Goal: Navigation & Orientation: Find specific page/section

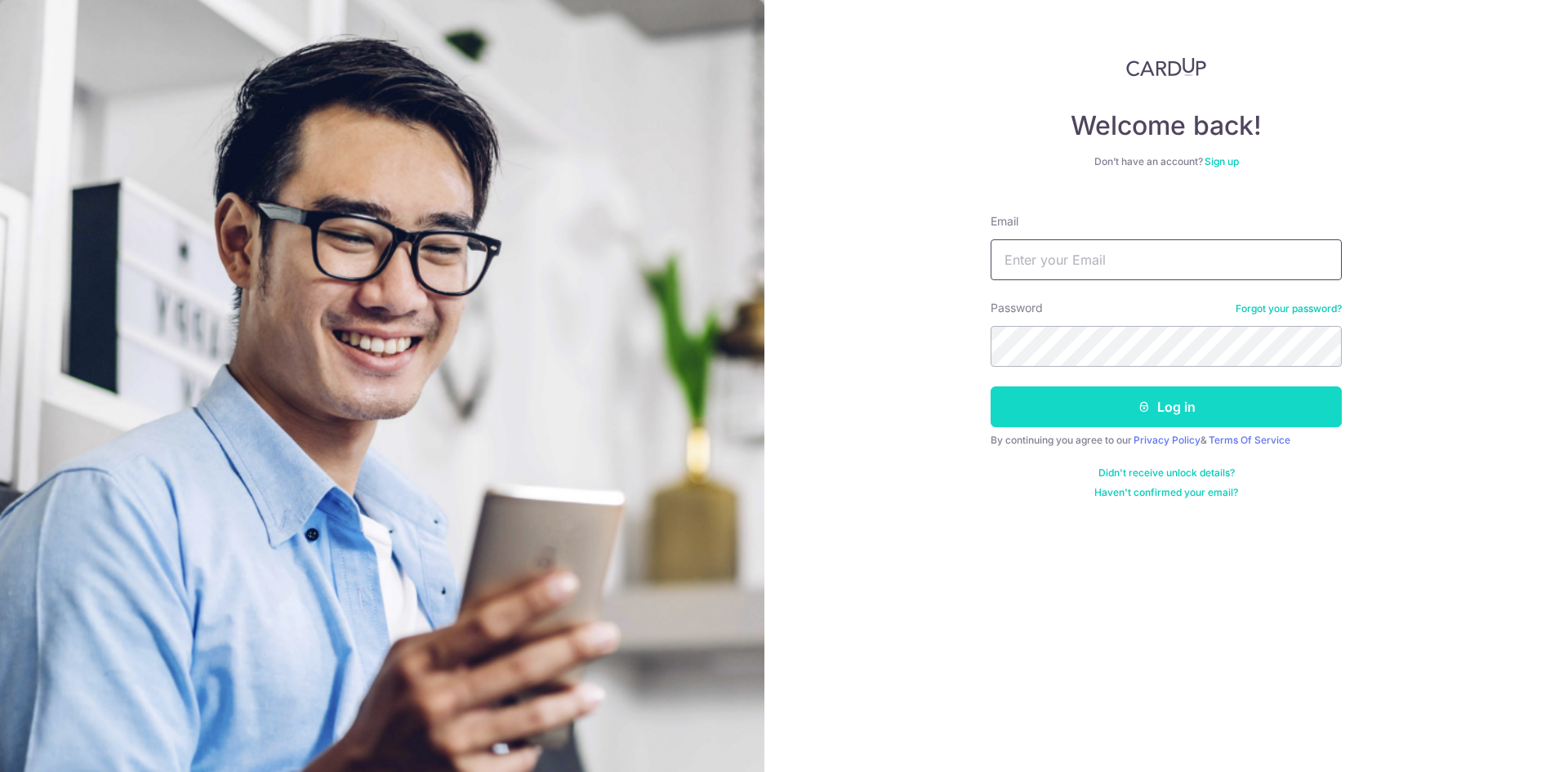
type input "[PERSON_NAME][EMAIL_ADDRESS][DOMAIN_NAME]"
click at [1197, 415] on button "Log in" at bounding box center [1166, 407] width 351 height 41
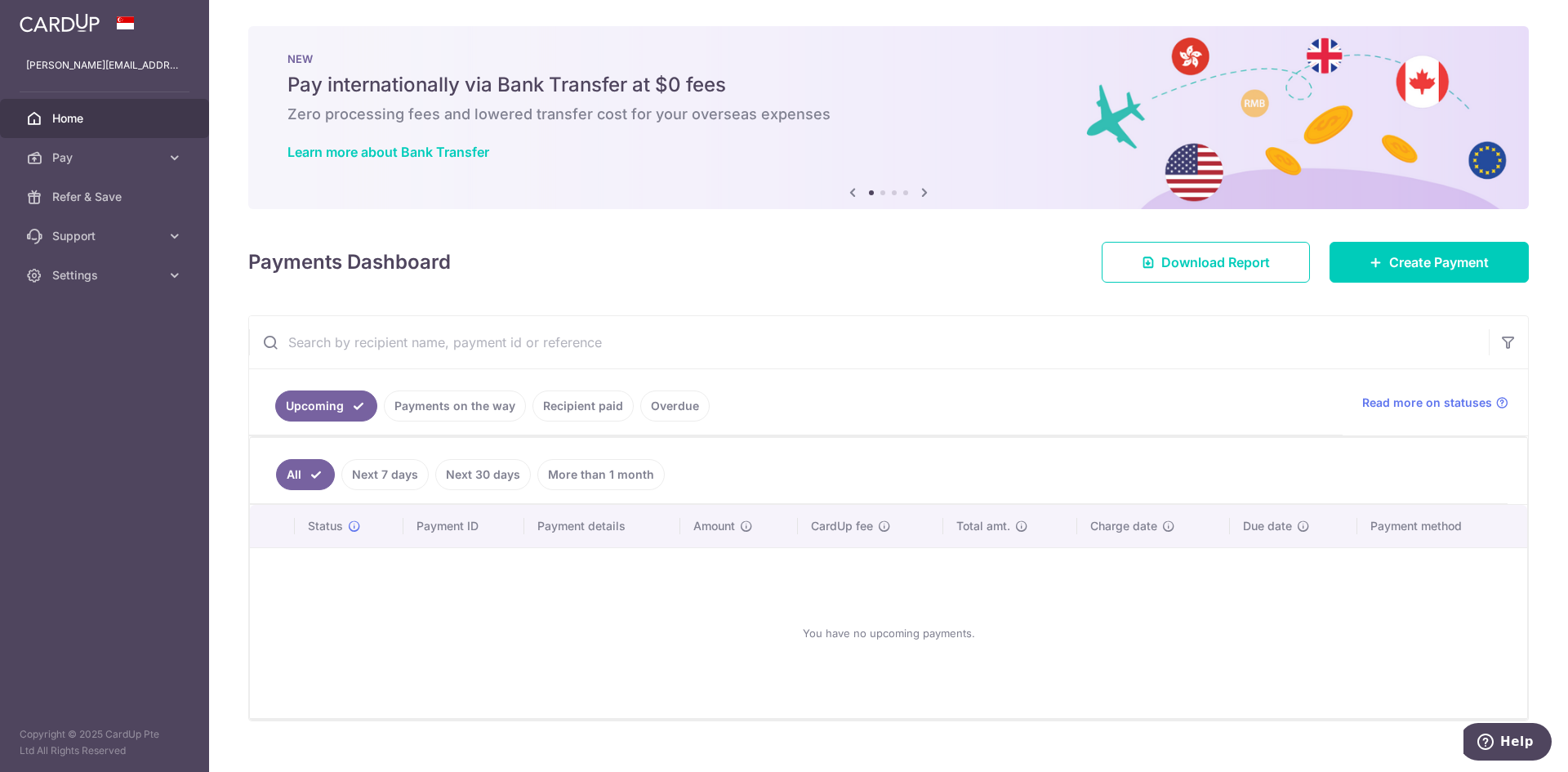
click at [935, 331] on input "text" at bounding box center [869, 341] width 1240 height 52
click at [99, 149] on link "Pay" at bounding box center [104, 158] width 209 height 39
click at [165, 337] on link "Refer & Save" at bounding box center [104, 334] width 209 height 39
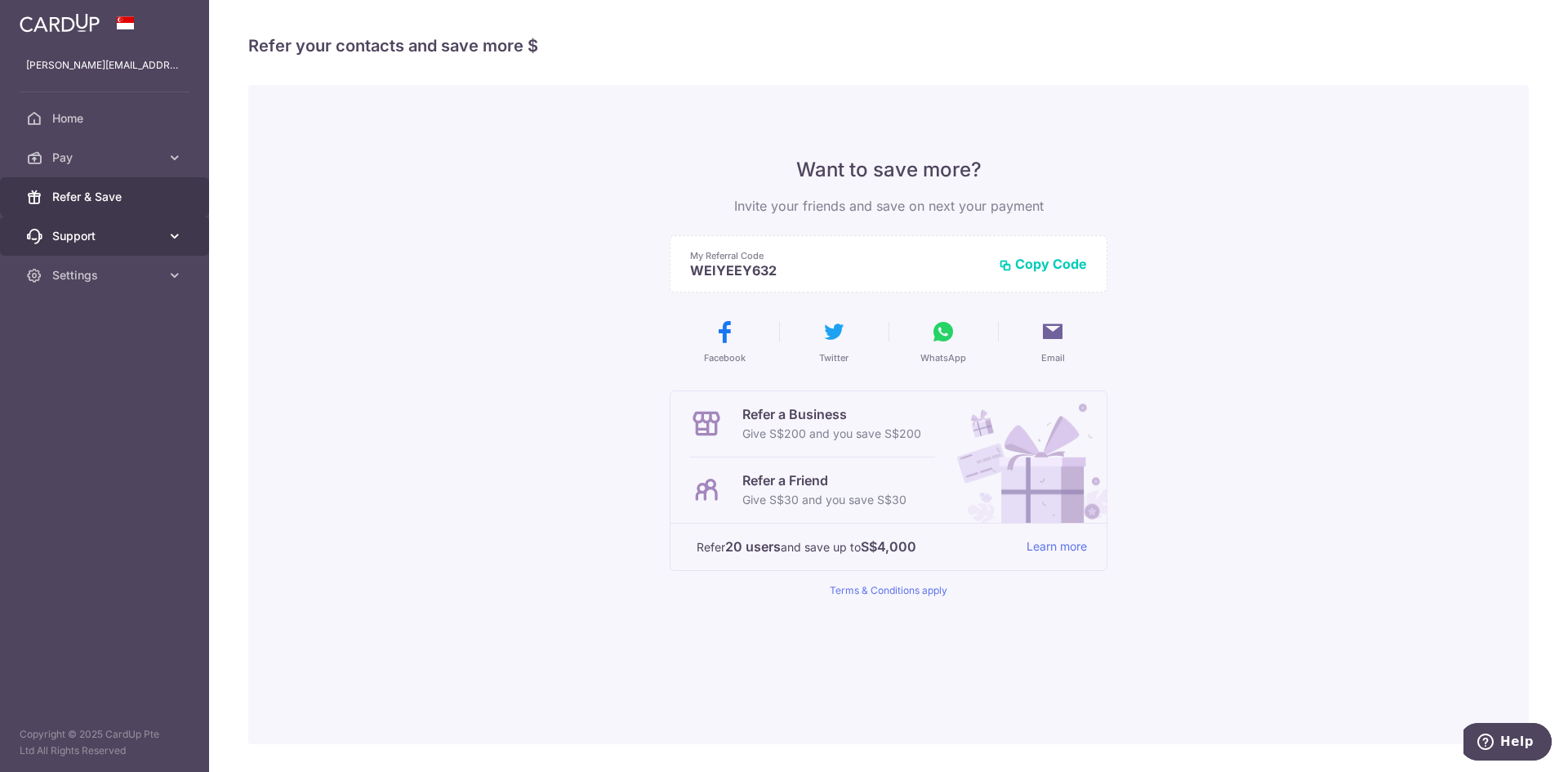
click at [113, 232] on span "Support" at bounding box center [106, 236] width 108 height 17
drag, startPoint x: 419, startPoint y: 205, endPoint x: 123, endPoint y: 41, distance: 338.4
click at [416, 200] on div "Want to save more? Invite your friends and save on next your payment My Referra…" at bounding box center [889, 414] width 1281 height 659
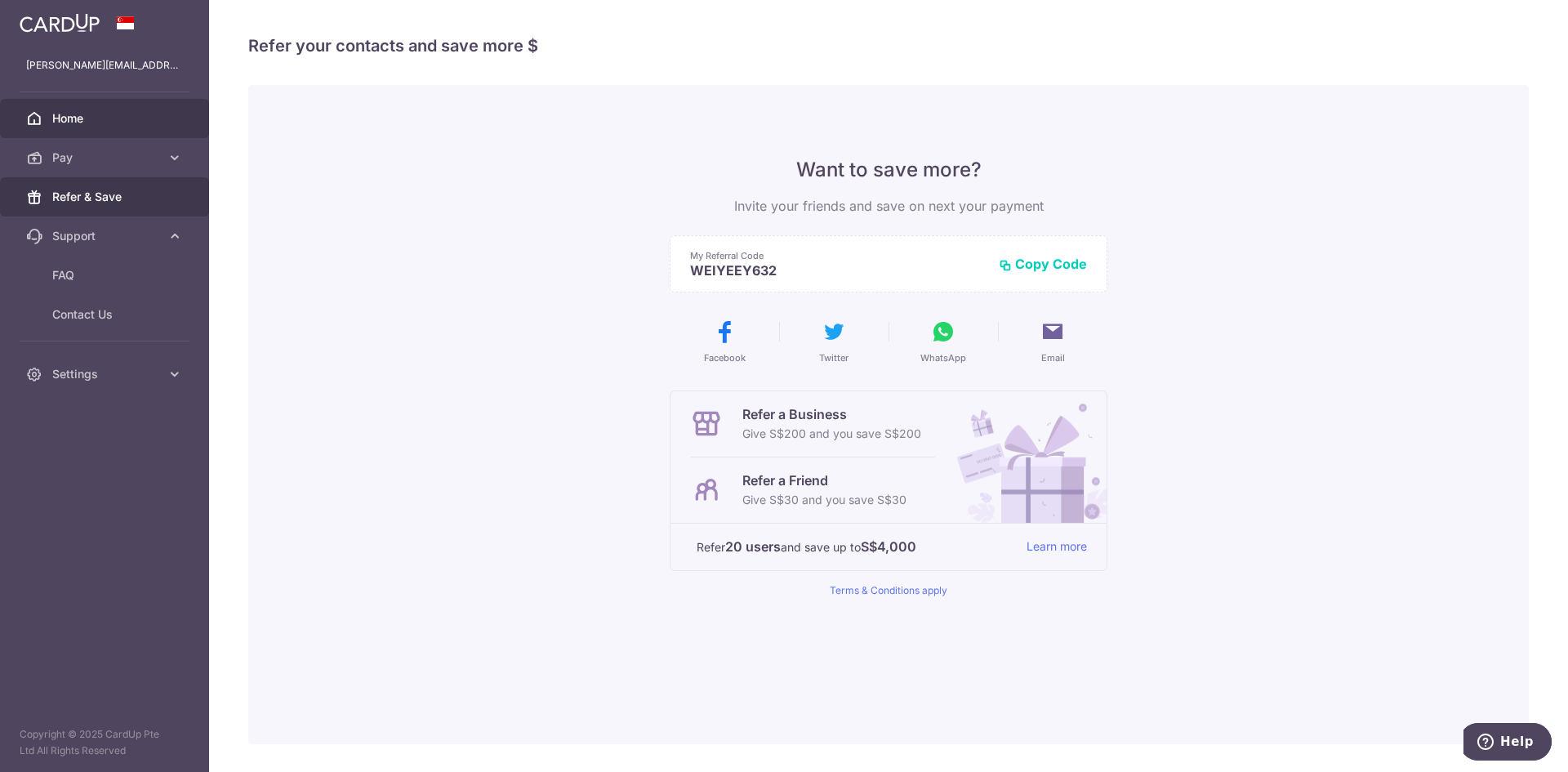
click at [65, 118] on span "Home" at bounding box center [106, 118] width 108 height 17
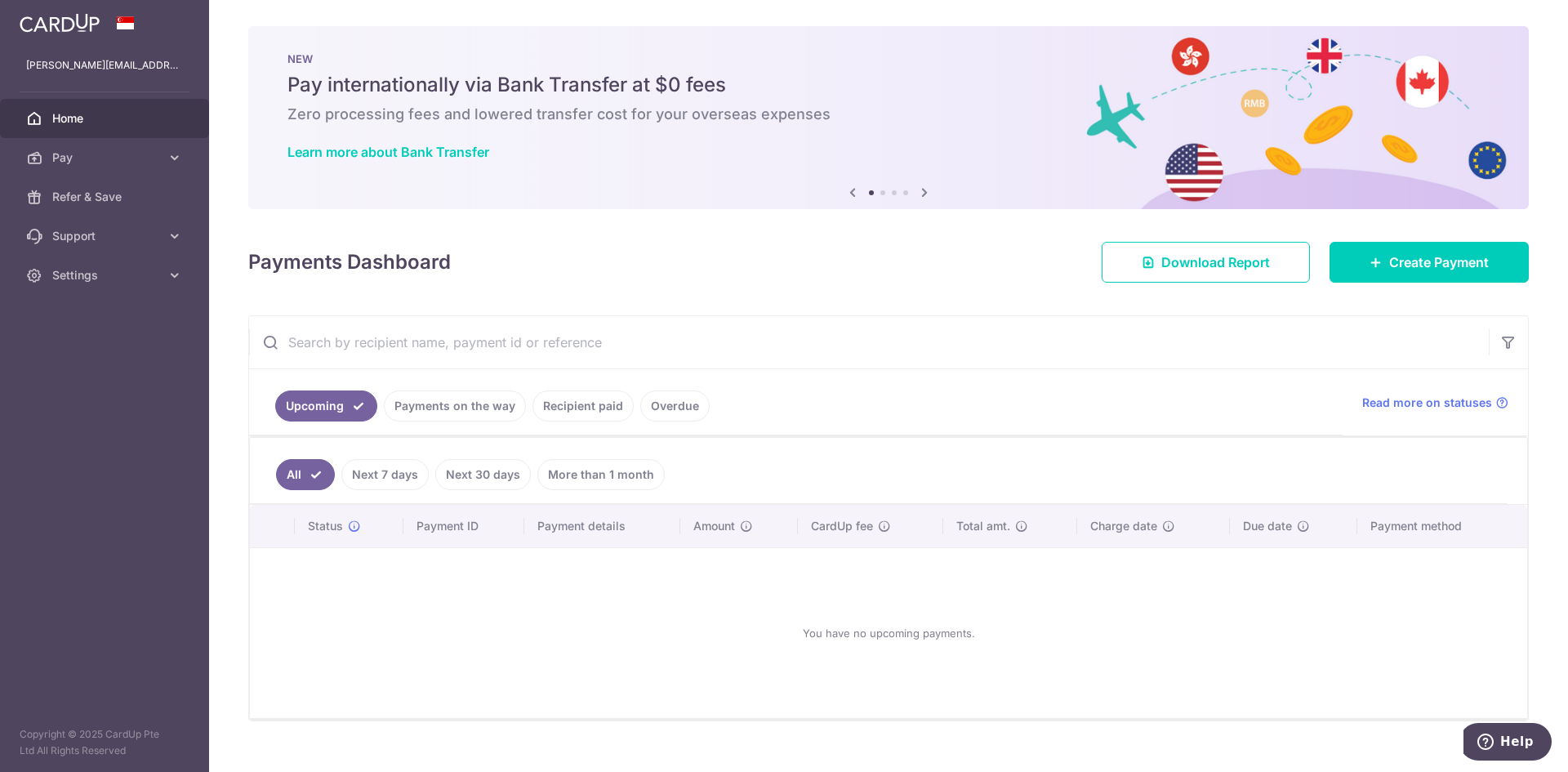
click at [922, 193] on icon at bounding box center [924, 192] width 19 height 20
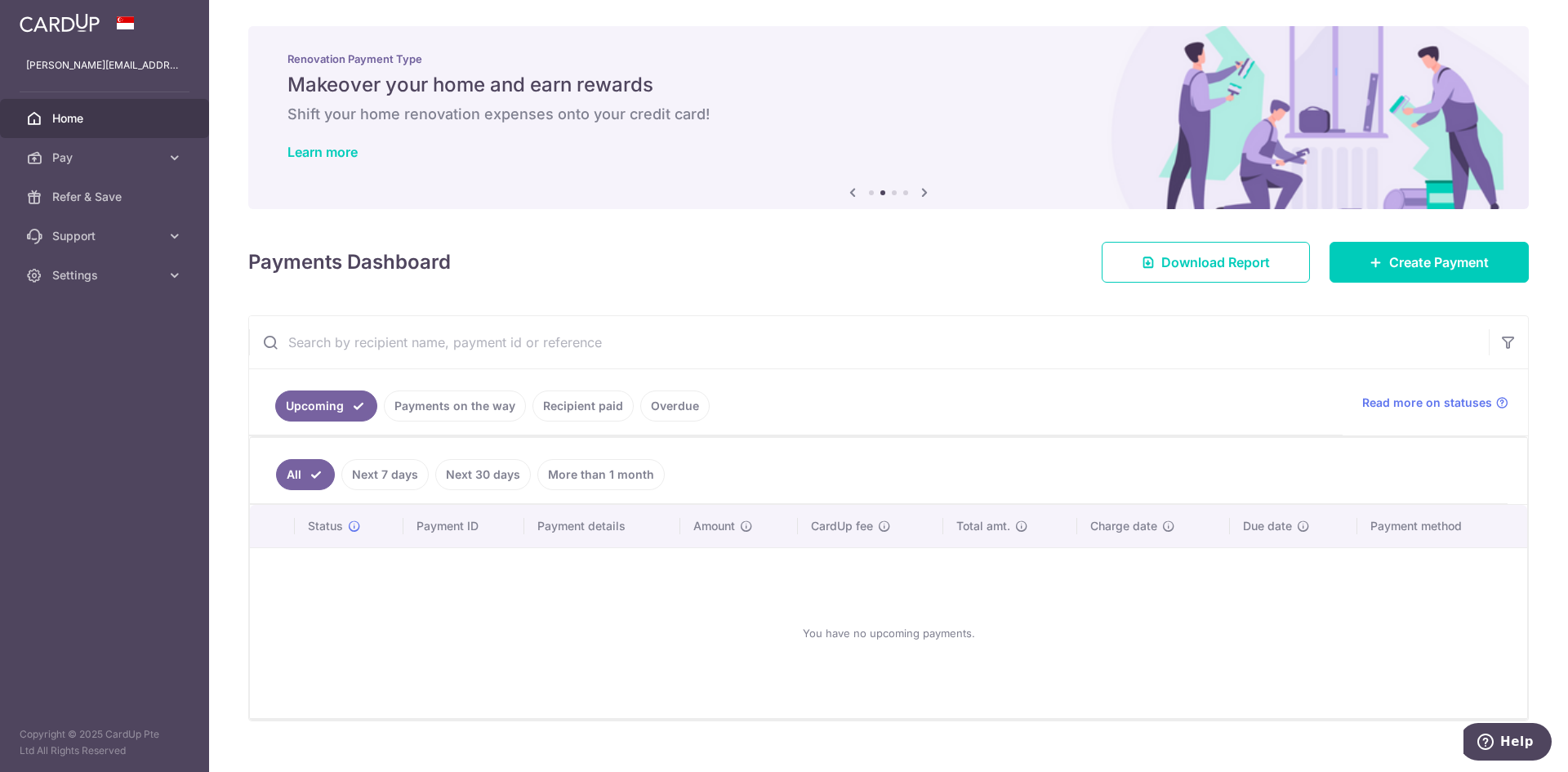
click at [922, 193] on icon at bounding box center [924, 192] width 19 height 20
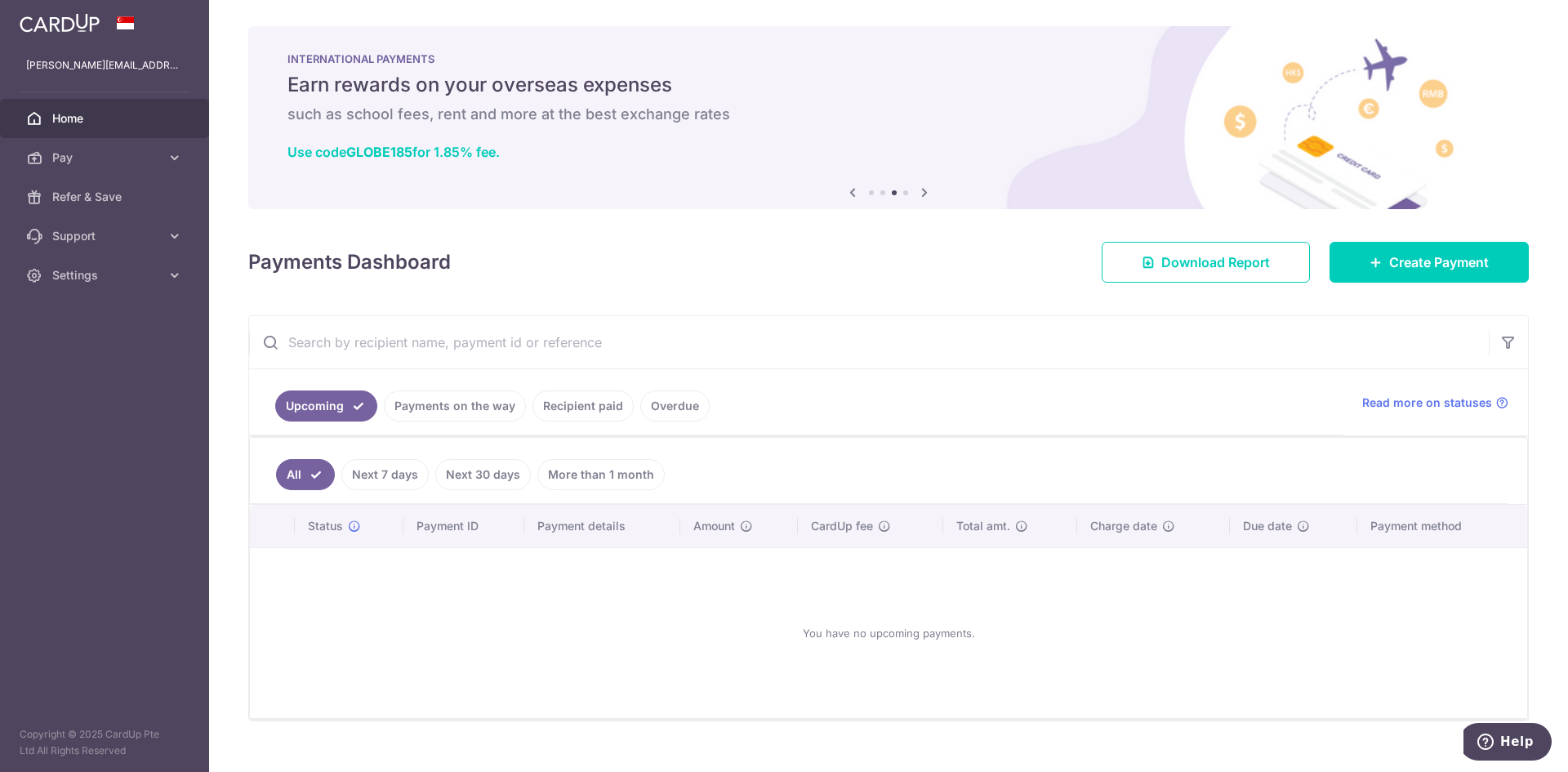
click at [922, 193] on icon at bounding box center [924, 192] width 19 height 20
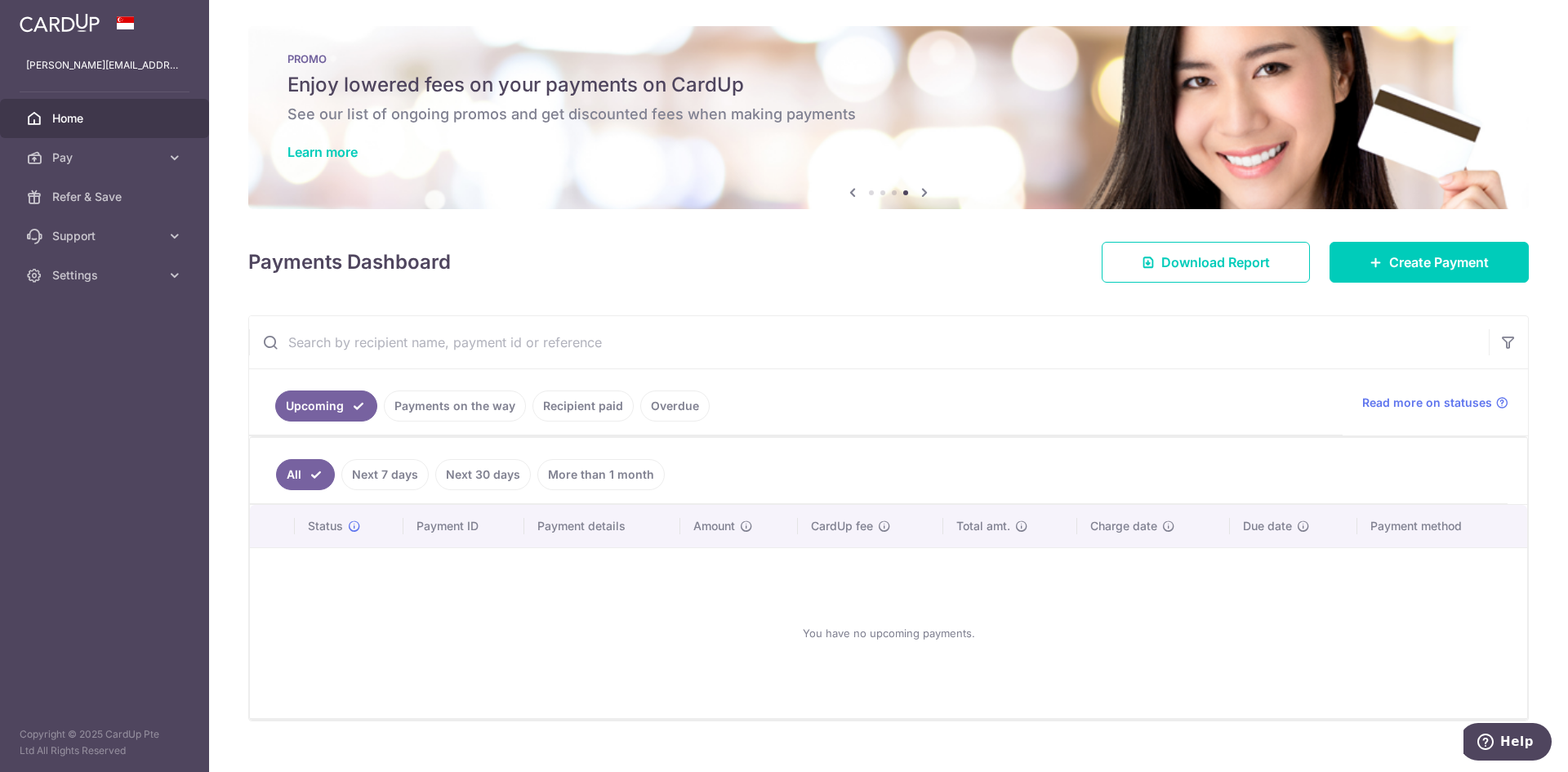
click at [922, 193] on icon at bounding box center [924, 192] width 19 height 20
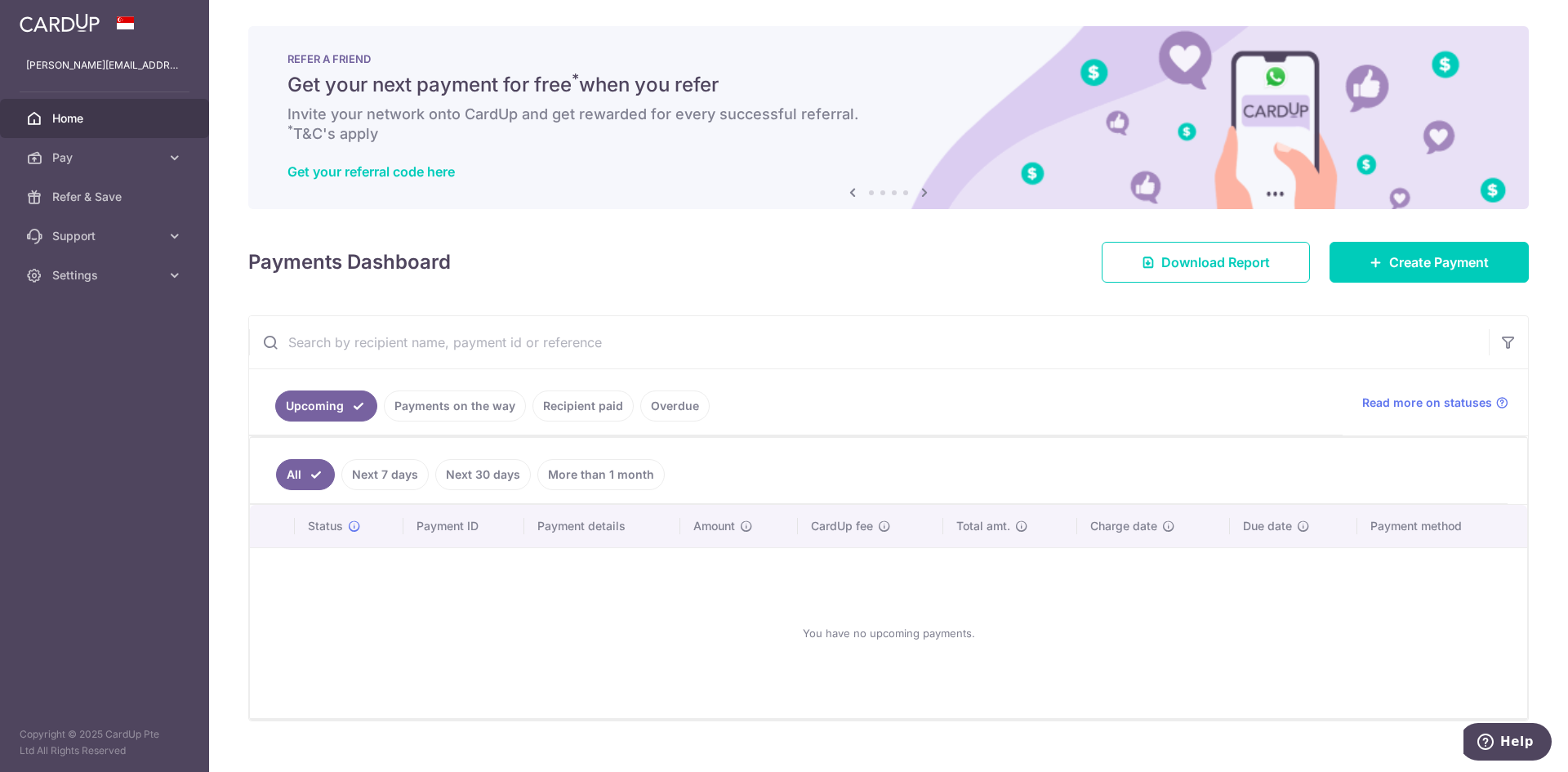
click at [922, 193] on icon at bounding box center [924, 192] width 19 height 20
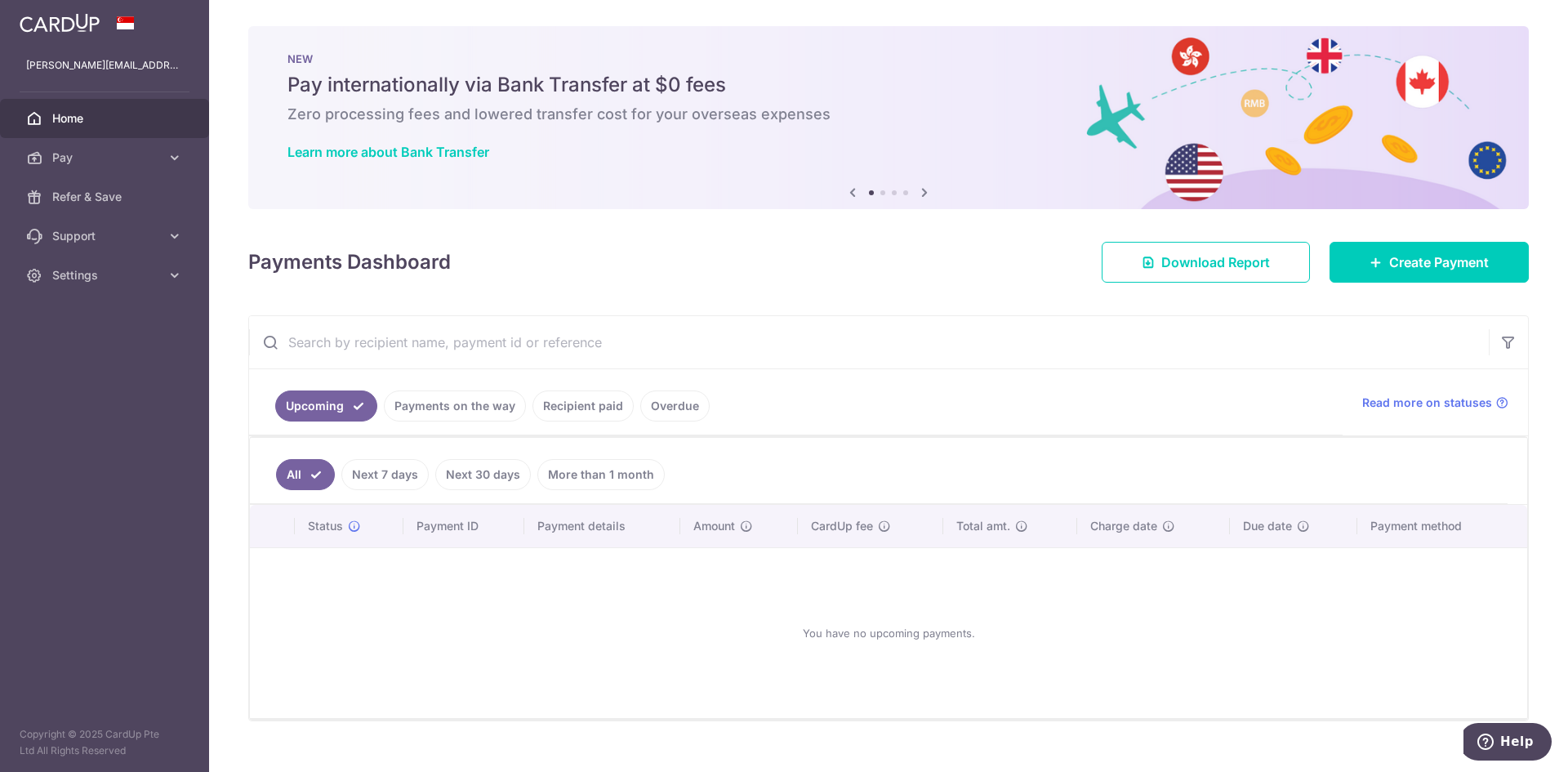
click at [922, 193] on icon at bounding box center [924, 192] width 19 height 20
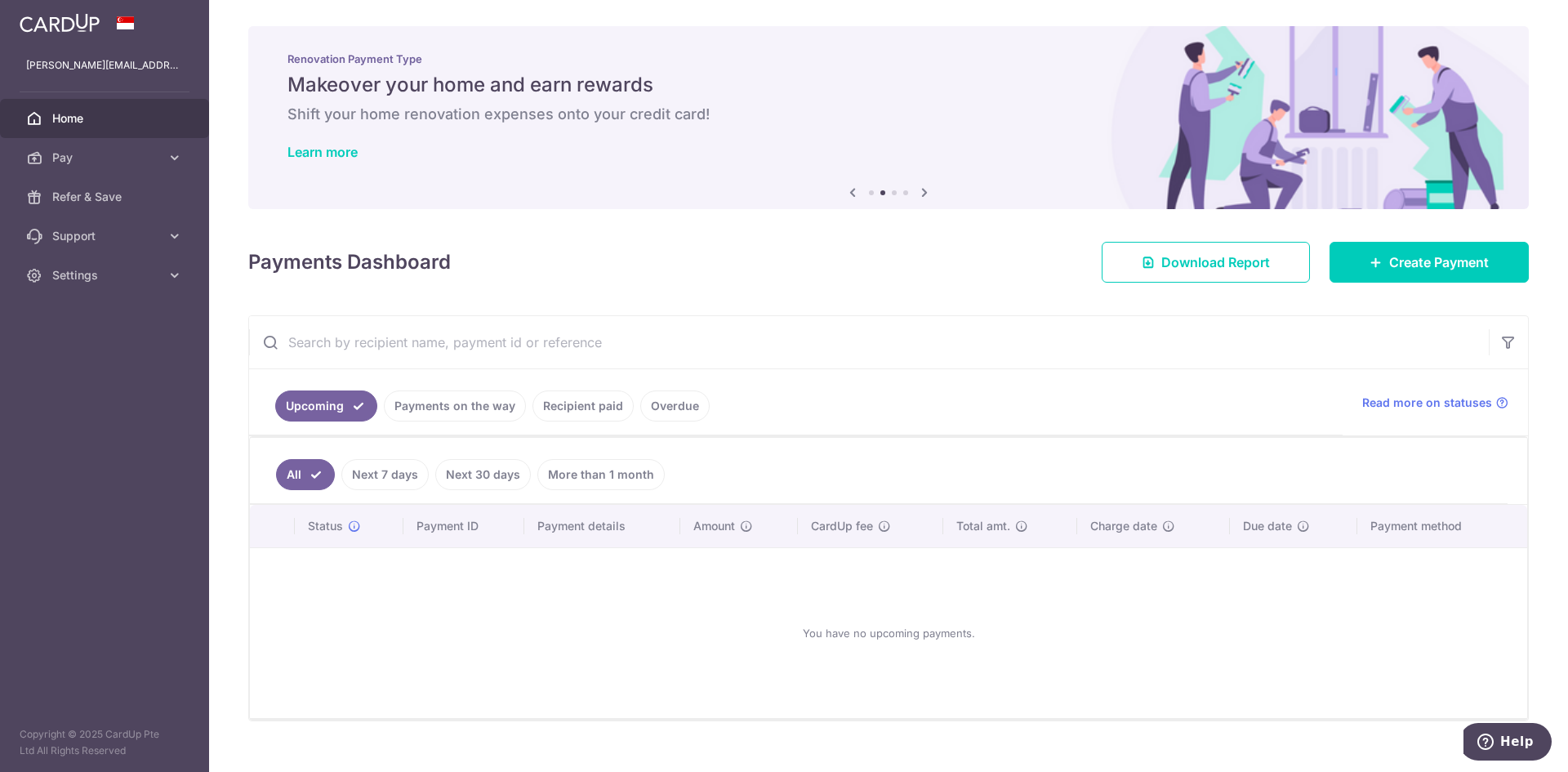
click at [922, 193] on icon at bounding box center [924, 192] width 19 height 20
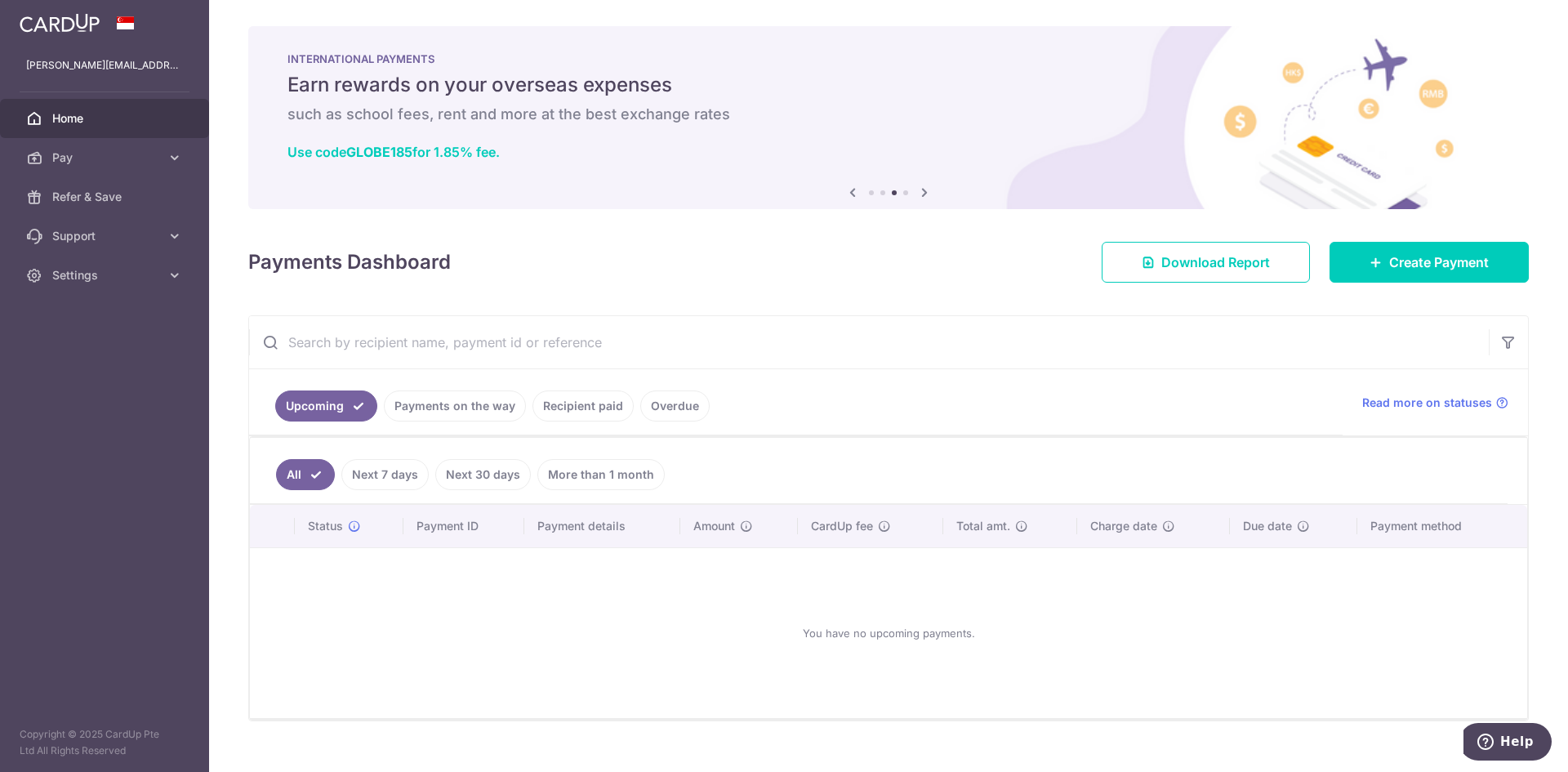
click at [429, 82] on h5 "Earn rewards on your overseas expenses" at bounding box center [888, 85] width 1202 height 26
click at [847, 191] on icon at bounding box center [853, 192] width 19 height 20
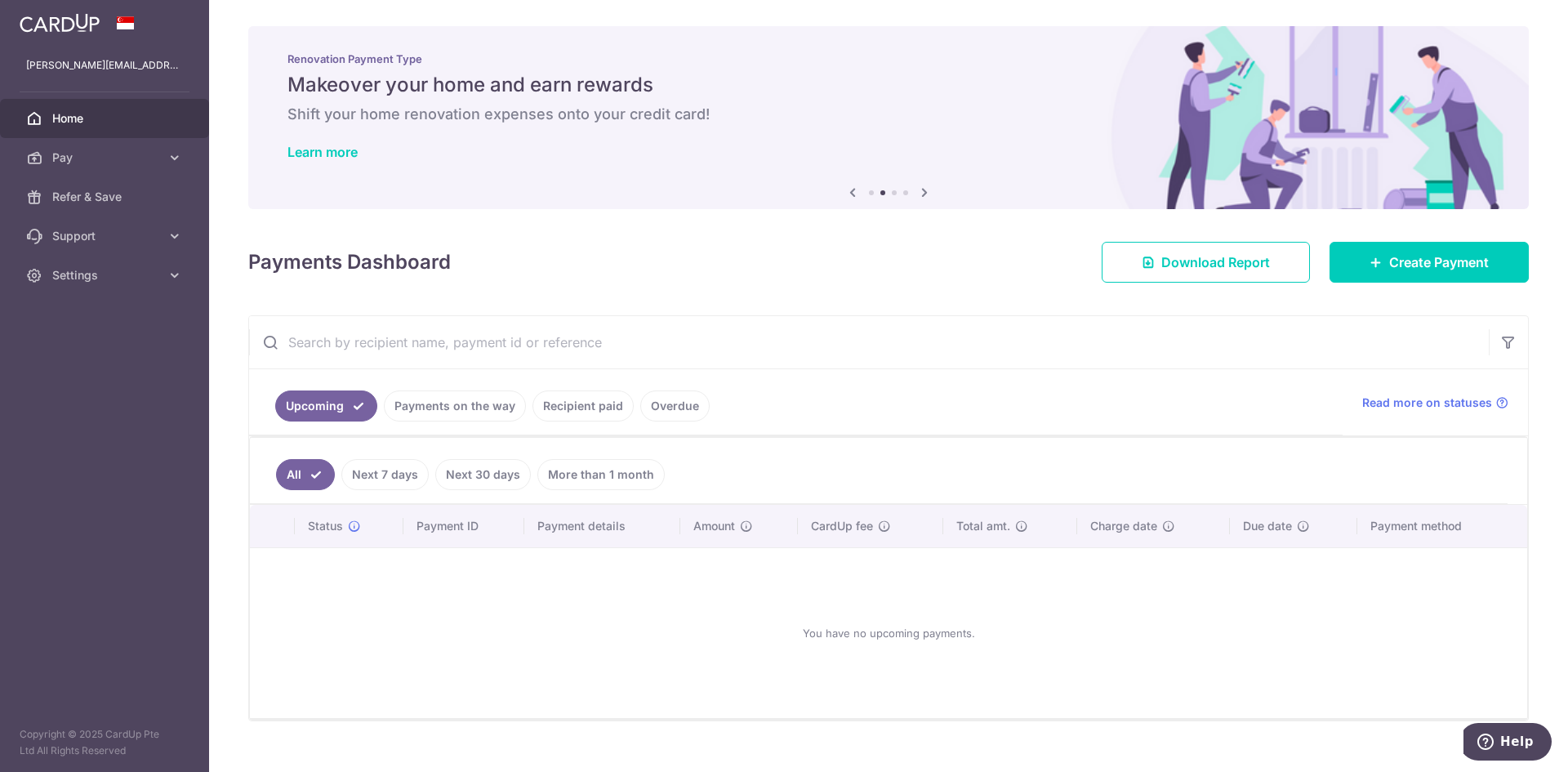
click at [847, 191] on icon at bounding box center [853, 192] width 19 height 20
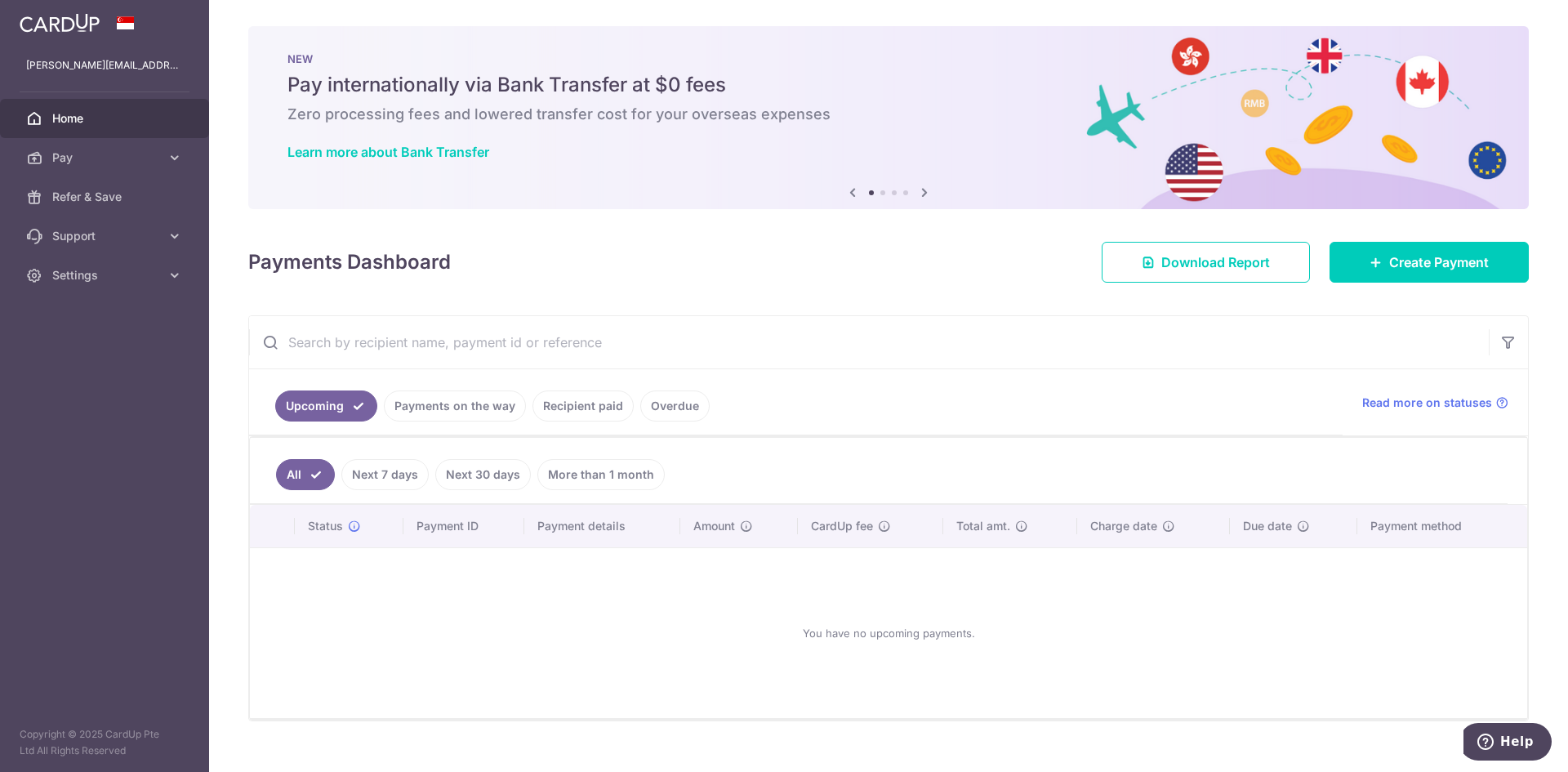
click at [923, 194] on icon at bounding box center [924, 192] width 19 height 20
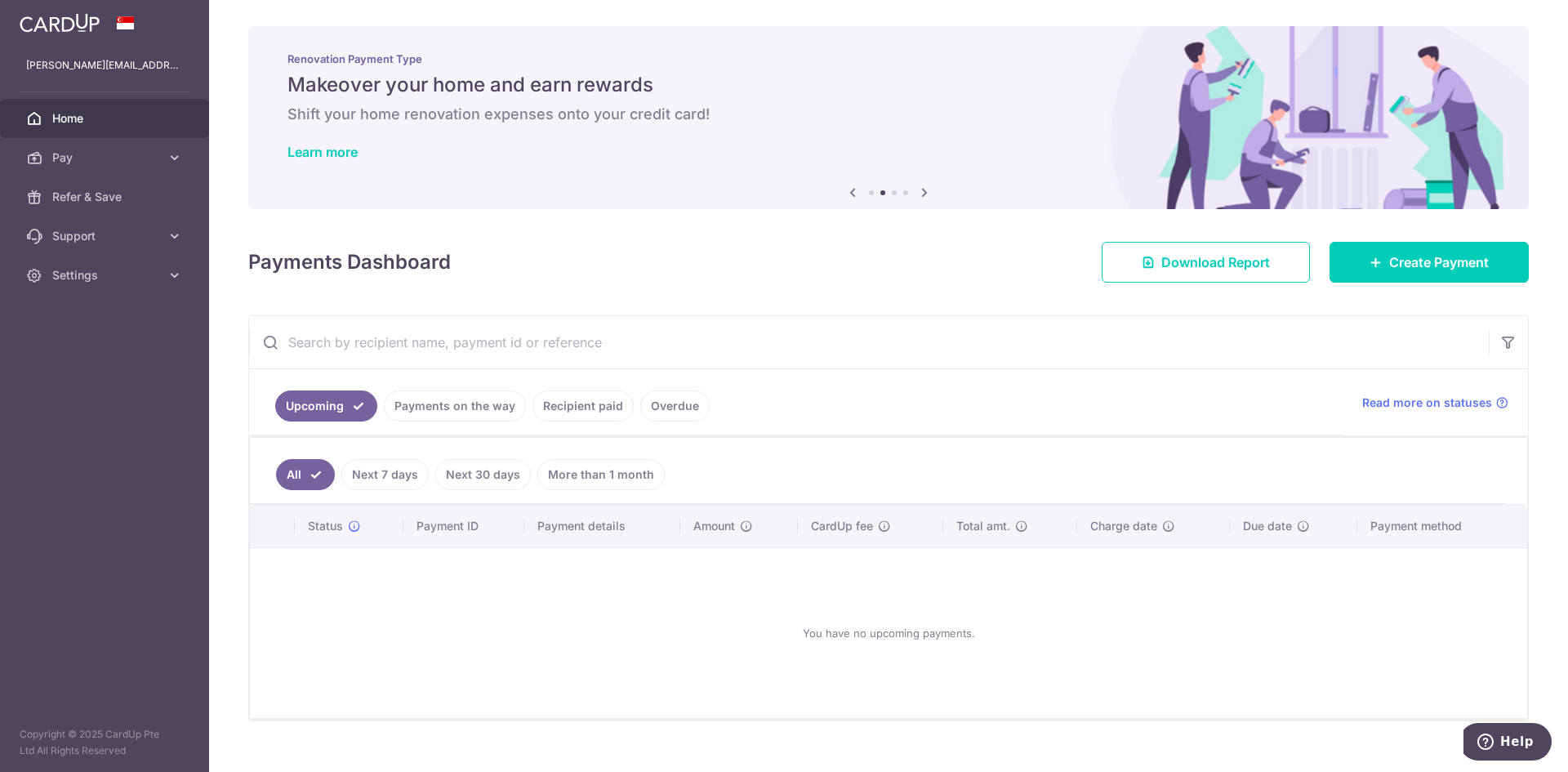
click at [923, 194] on icon at bounding box center [924, 192] width 19 height 20
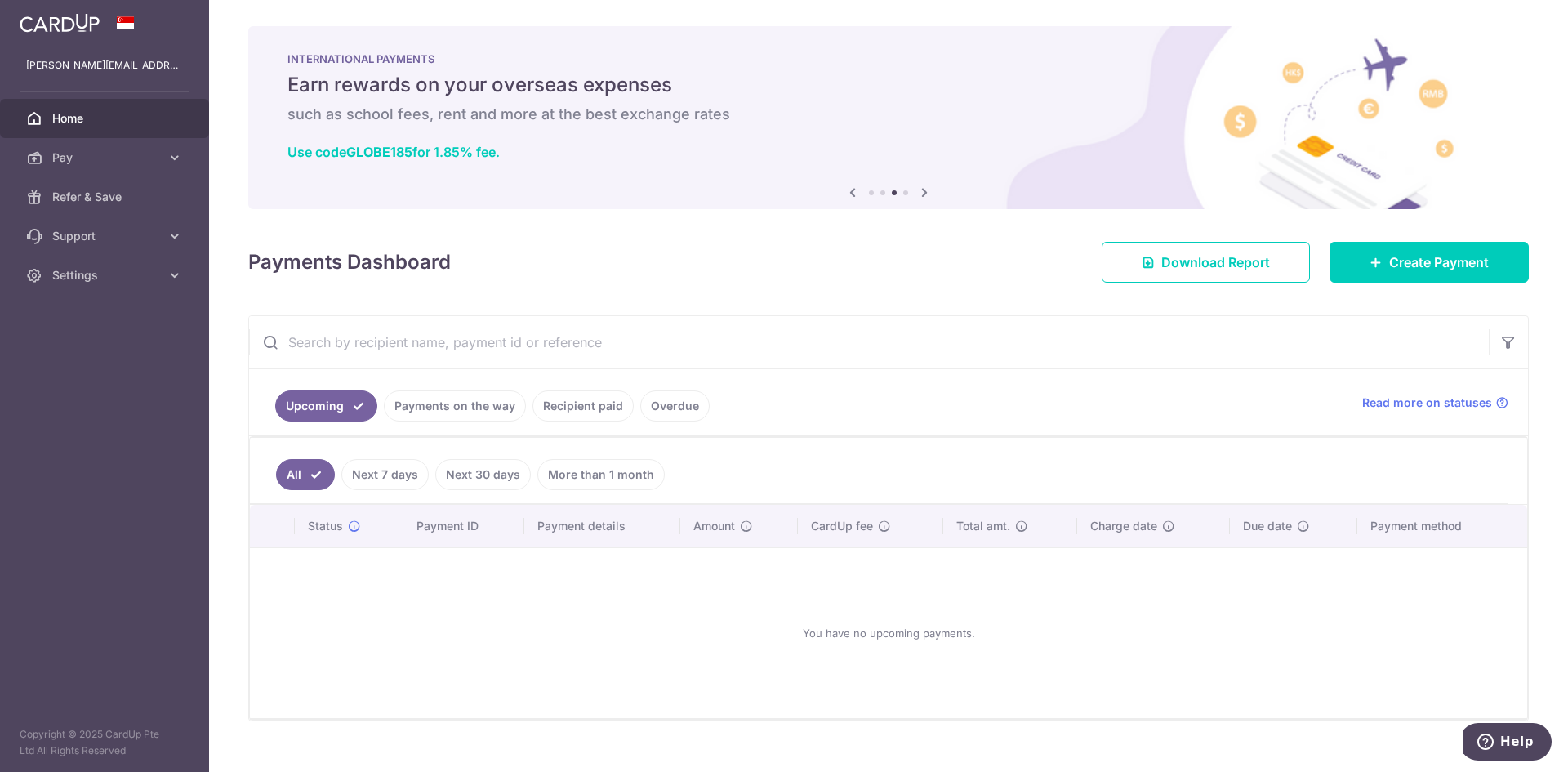
click at [923, 194] on icon at bounding box center [924, 192] width 19 height 20
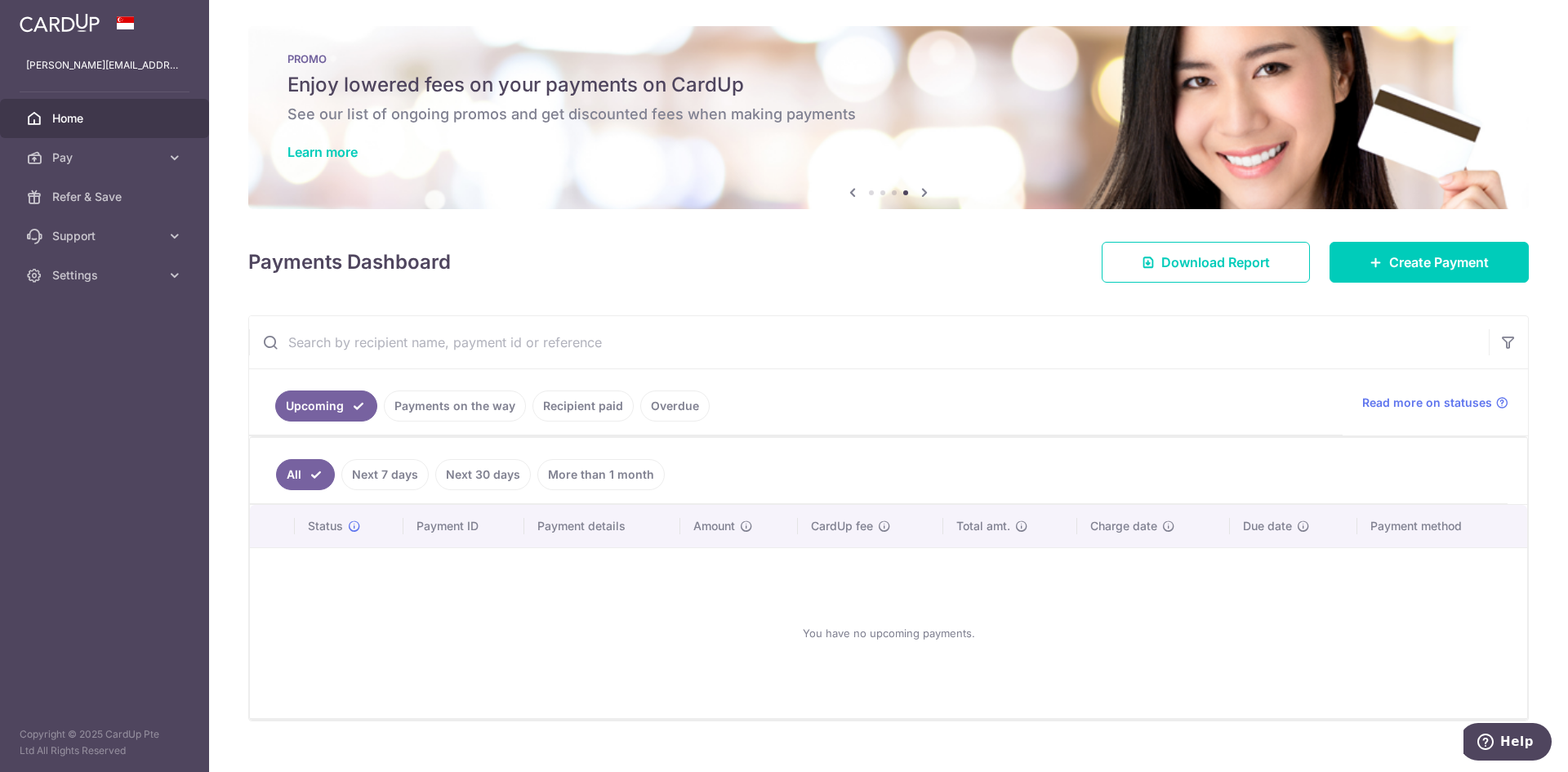
click at [923, 194] on icon at bounding box center [924, 192] width 19 height 20
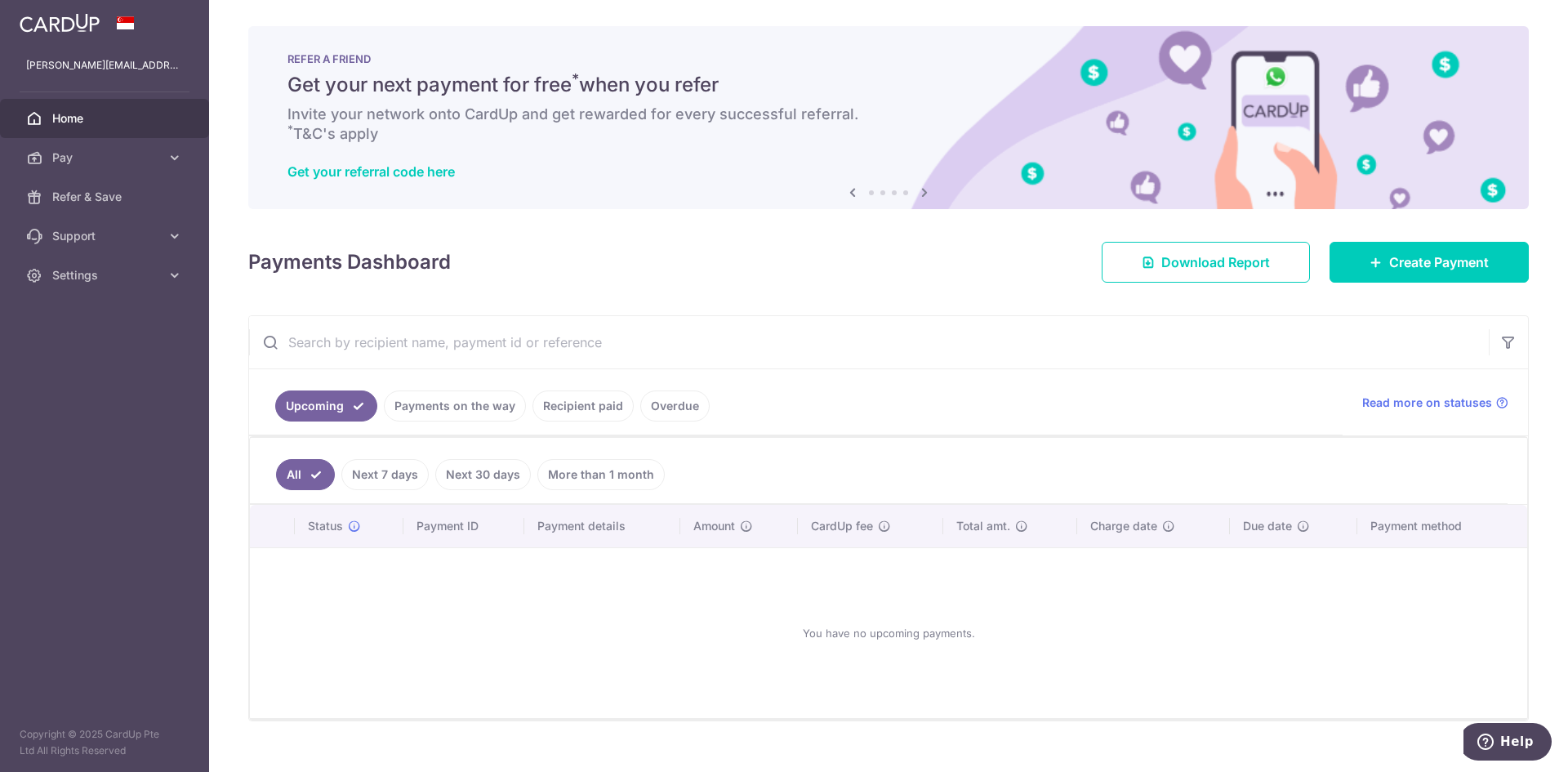
click at [942, 274] on div "Payments Dashboard Download Report Create Payment" at bounding box center [889, 259] width 1281 height 48
click at [92, 116] on span "Home" at bounding box center [106, 118] width 108 height 17
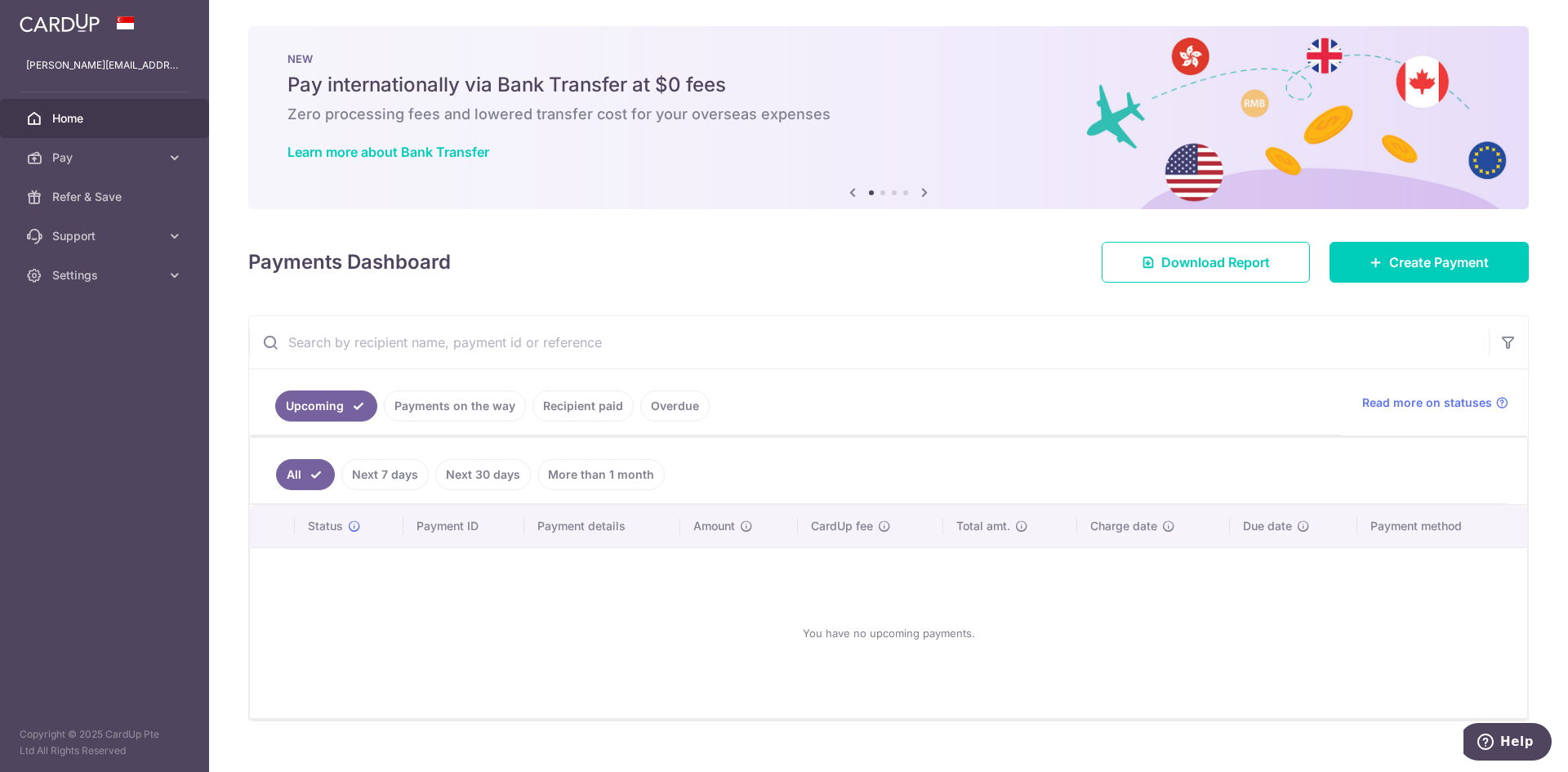
click at [847, 299] on div "× Pause Schedule Pause all future payments in this series Pause just this one p…" at bounding box center [888, 386] width 1359 height 772
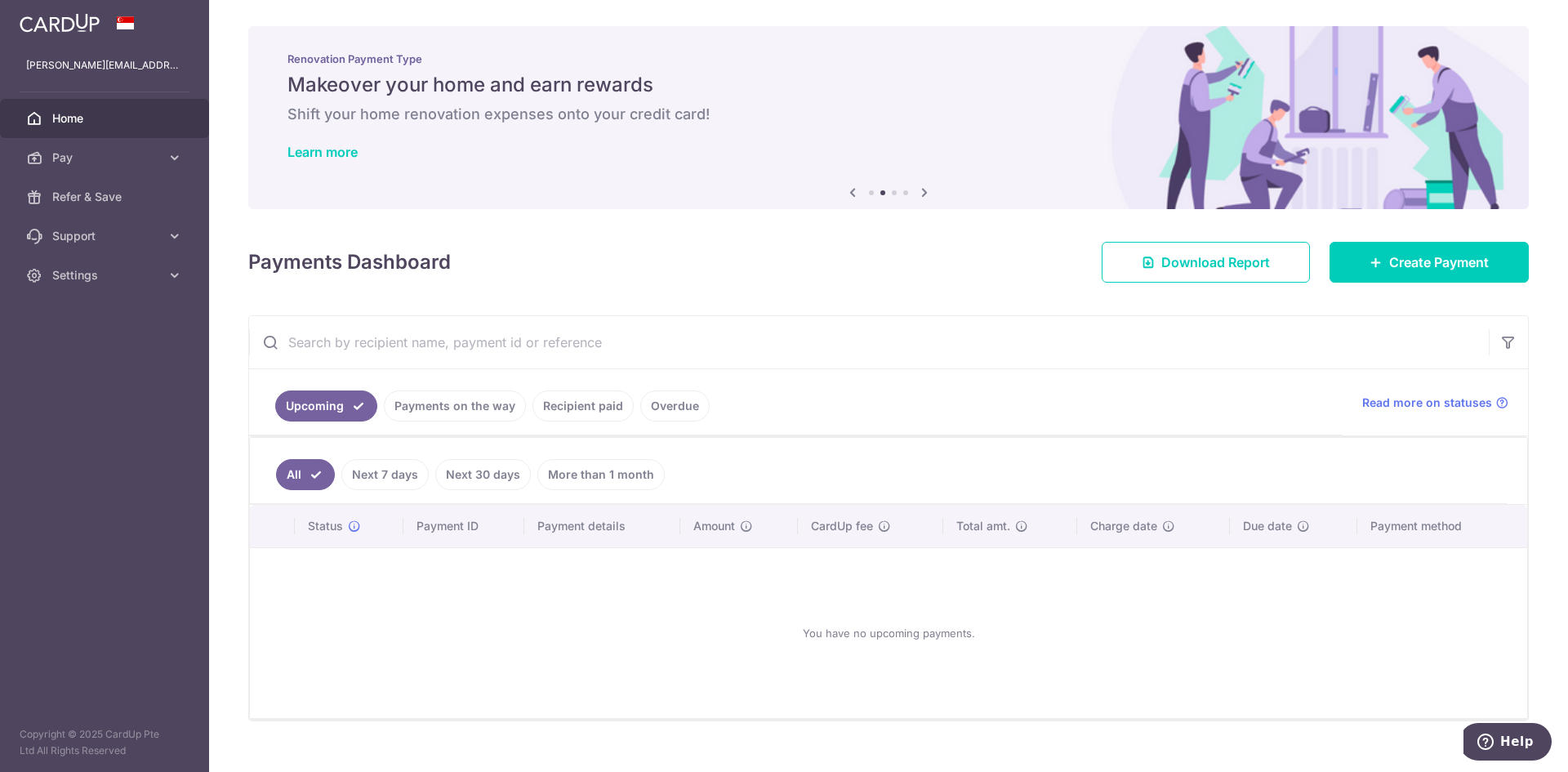
click at [914, 277] on div "Payments Dashboard Download Report Create Payment" at bounding box center [889, 259] width 1281 height 48
click at [103, 123] on span "Home" at bounding box center [106, 118] width 108 height 17
